Goal: Browse casually

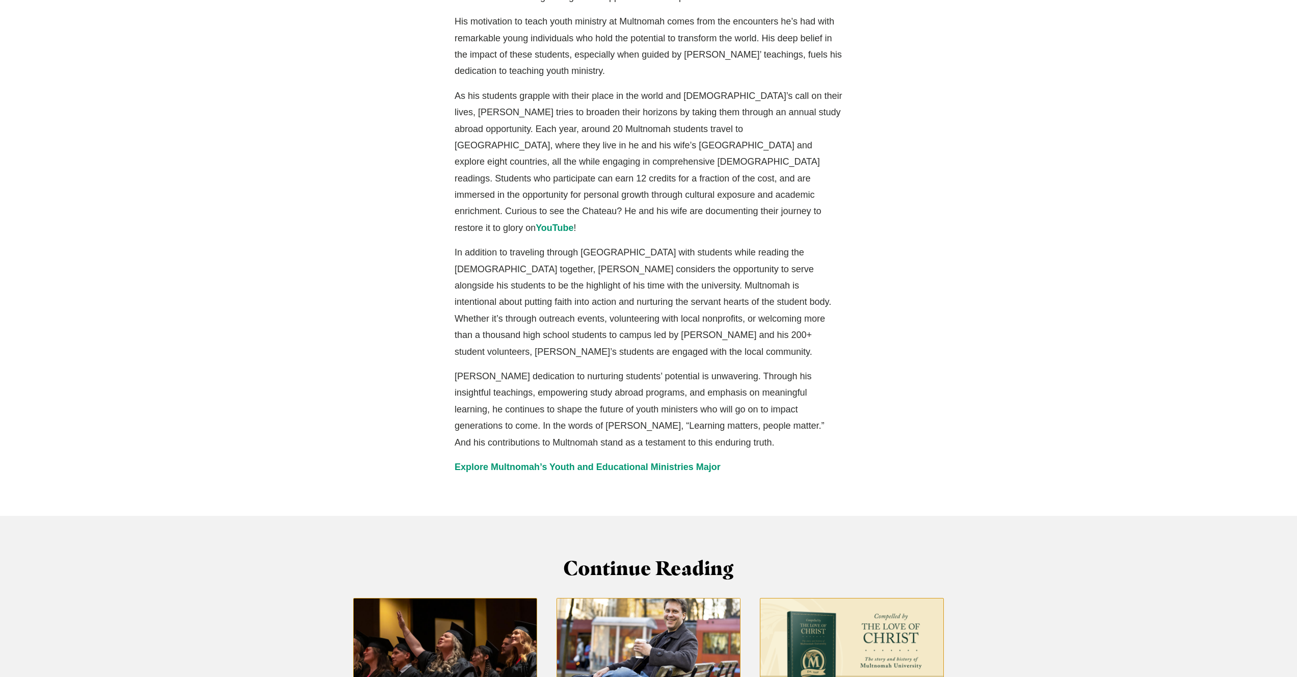
scroll to position [904, 0]
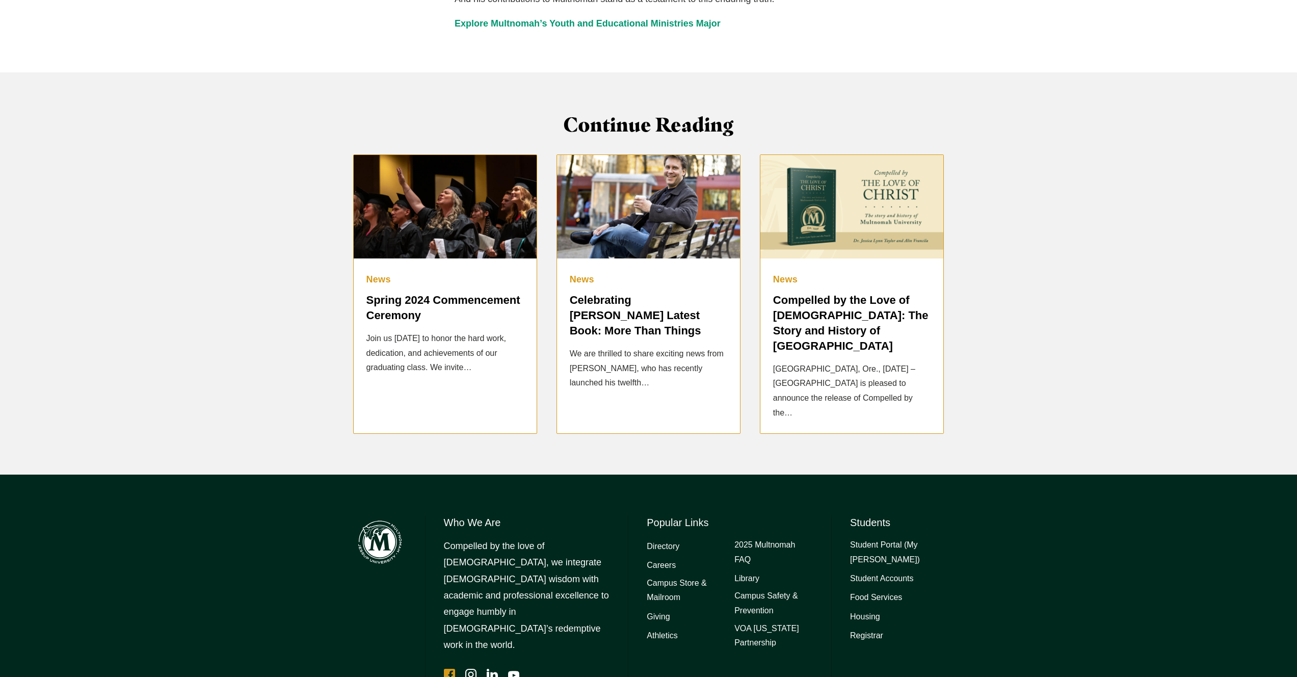
click at [449, 669] on icon "Facebook" at bounding box center [449, 674] width 11 height 11
